Goal: Transaction & Acquisition: Subscribe to service/newsletter

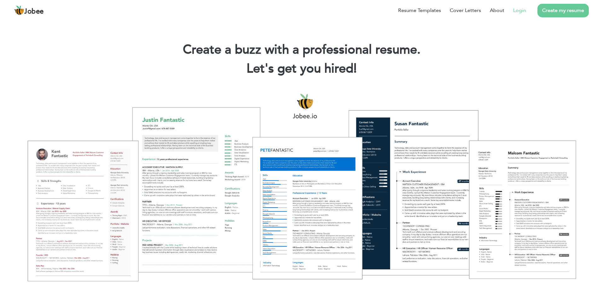
click at [513, 8] on li "Login" at bounding box center [516, 10] width 22 height 16
click at [520, 7] on link "Login" at bounding box center [520, 11] width 13 height 8
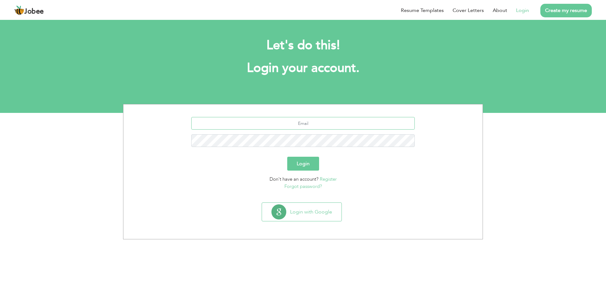
click at [304, 124] on input "text" at bounding box center [303, 123] width 224 height 13
click at [304, 117] on input "text" at bounding box center [303, 123] width 224 height 13
click at [293, 210] on button "Login with Google" at bounding box center [301, 212] width 79 height 18
click at [280, 208] on button "Login with Google" at bounding box center [301, 212] width 79 height 18
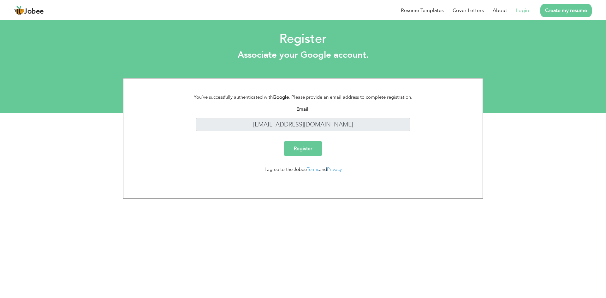
click at [307, 145] on input "Register" at bounding box center [303, 148] width 38 height 15
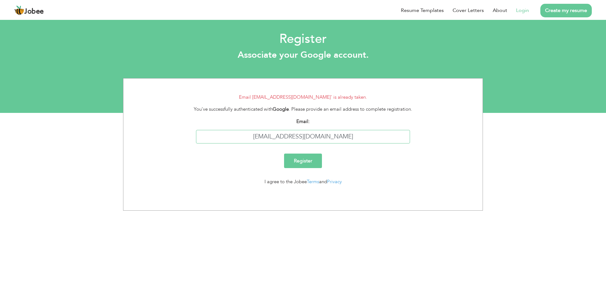
click at [354, 133] on input "[EMAIL_ADDRESS][DOMAIN_NAME]" at bounding box center [303, 137] width 214 height 14
click at [304, 159] on input "Register" at bounding box center [303, 161] width 38 height 15
click at [523, 9] on link "Login" at bounding box center [522, 11] width 13 height 8
